Goal: Task Accomplishment & Management: Manage account settings

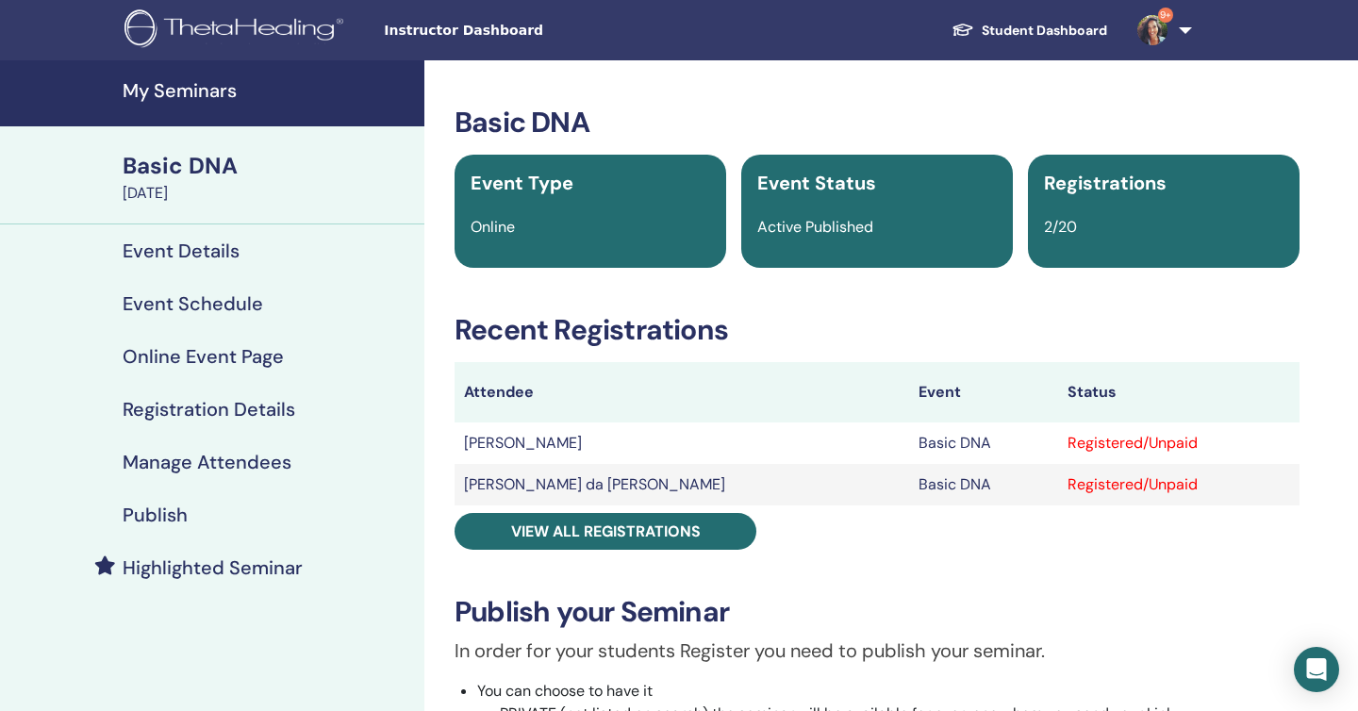
scroll to position [259, 0]
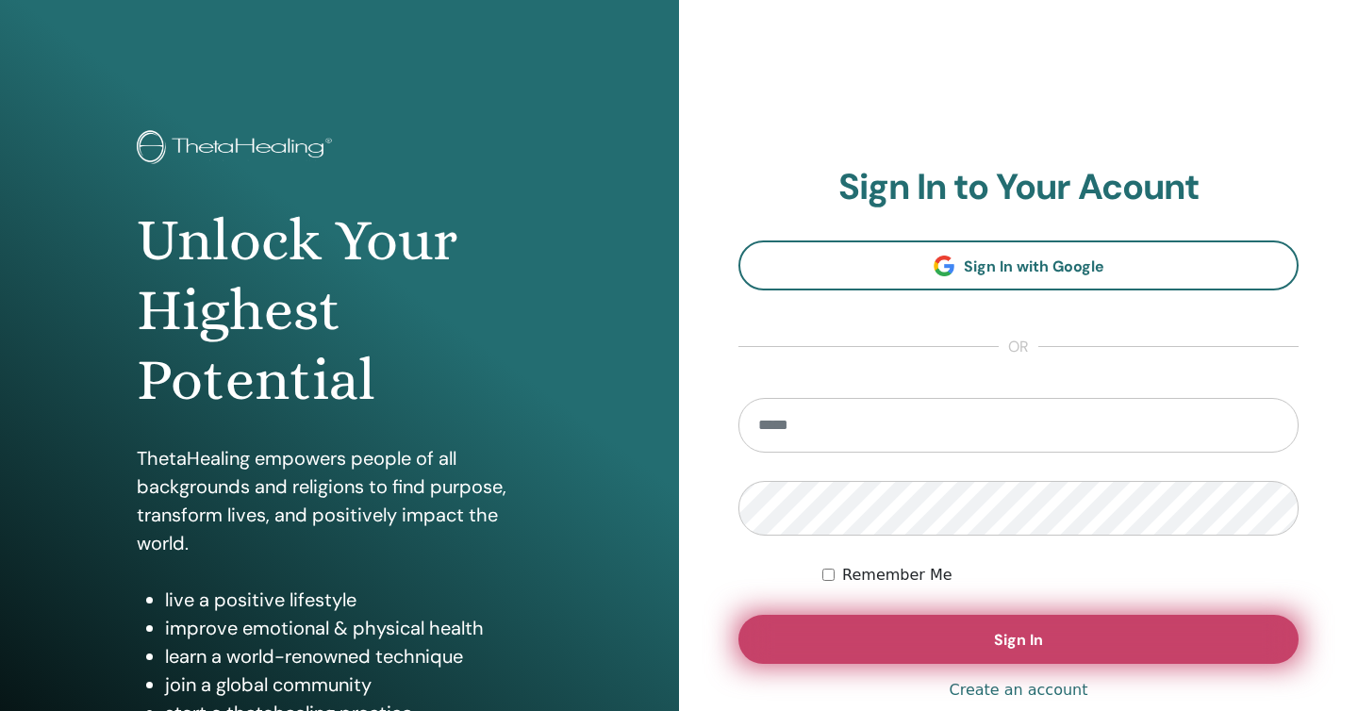
type input "**********"
click at [971, 647] on button "Sign In" at bounding box center [1018, 639] width 560 height 49
